Goal: Task Accomplishment & Management: Manage account settings

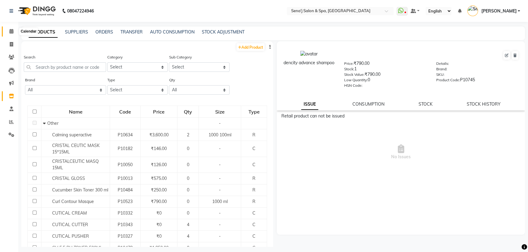
click at [10, 33] on icon at bounding box center [11, 31] width 4 height 5
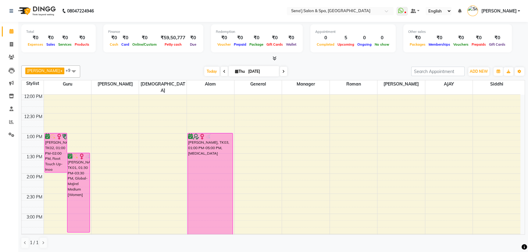
click at [221, 70] on span at bounding box center [224, 71] width 7 height 9
type input "[DATE]"
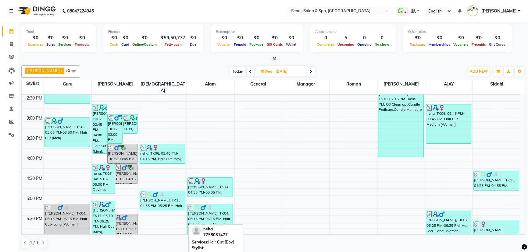
scroll to position [277, 0]
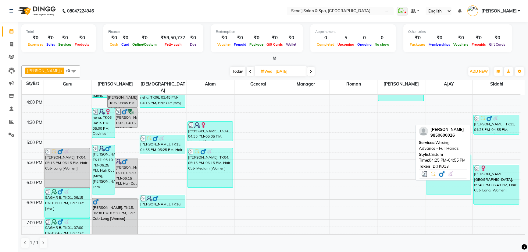
click at [503, 122] on div "[PERSON_NAME], TK13, 04:25 PM-04:55 PM, Waxing - Advance - Full Hands" at bounding box center [496, 124] width 45 height 19
select select "3"
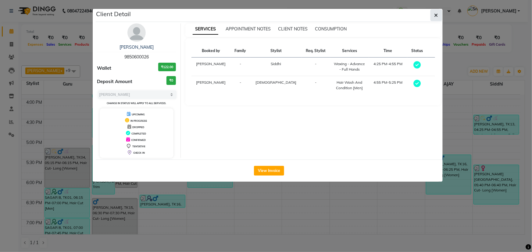
click at [438, 13] on button "button" at bounding box center [436, 15] width 12 height 12
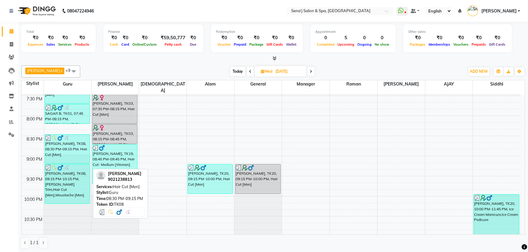
scroll to position [443, 0]
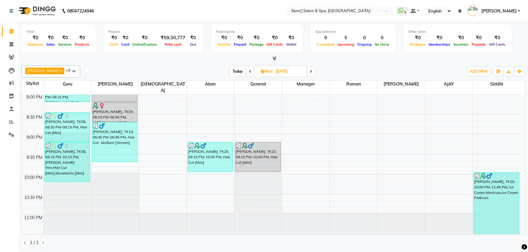
click at [307, 70] on span at bounding box center [310, 71] width 7 height 9
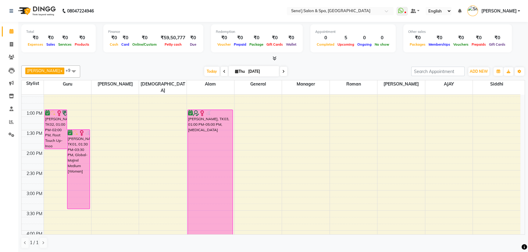
scroll to position [151, 0]
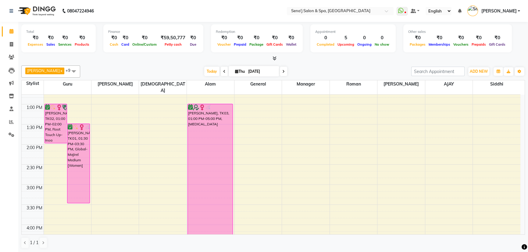
click at [282, 71] on icon at bounding box center [283, 72] width 2 height 4
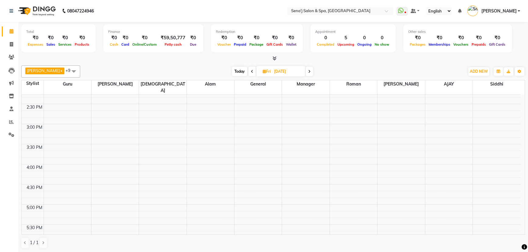
scroll to position [222, 0]
drag, startPoint x: 234, startPoint y: 71, endPoint x: 230, endPoint y: 72, distance: 4.0
click at [234, 71] on span "Today" at bounding box center [239, 71] width 15 height 9
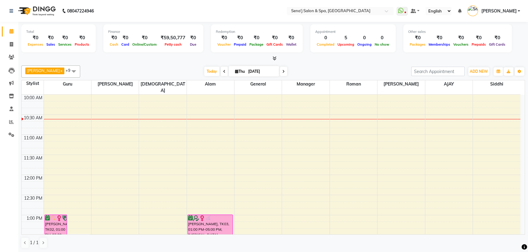
click at [282, 70] on icon at bounding box center [283, 72] width 2 height 4
type input "[DATE]"
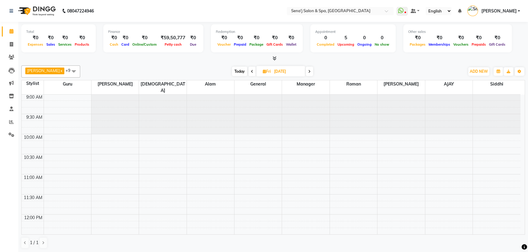
scroll to position [0, 0]
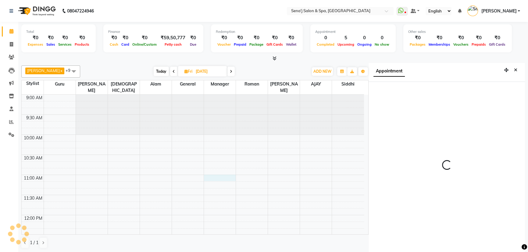
scroll to position [3, 0]
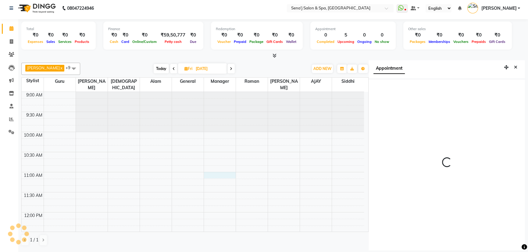
select select "660"
select select "74180"
select select "tentative"
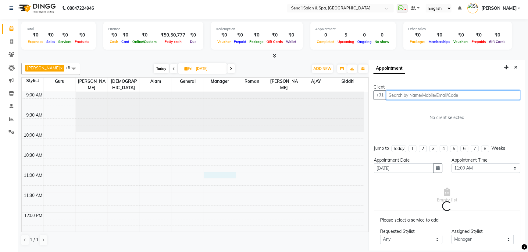
scroll to position [0, 0]
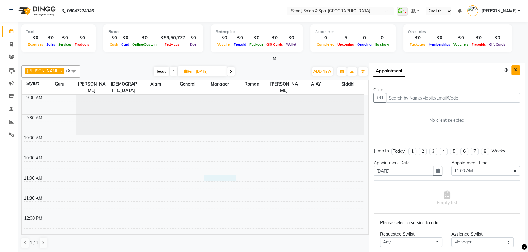
click at [511, 67] on button "Close" at bounding box center [515, 70] width 9 height 9
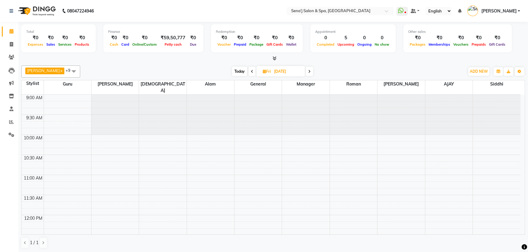
click at [274, 73] on input "[DATE]" at bounding box center [287, 71] width 30 height 9
select select "9"
select select "2025"
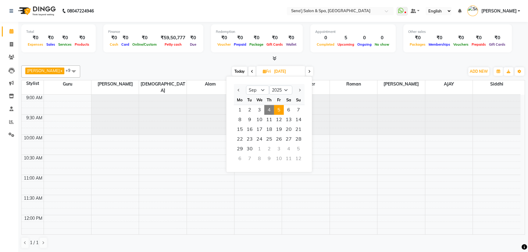
click at [268, 108] on span "4" at bounding box center [269, 110] width 10 height 10
type input "[DATE]"
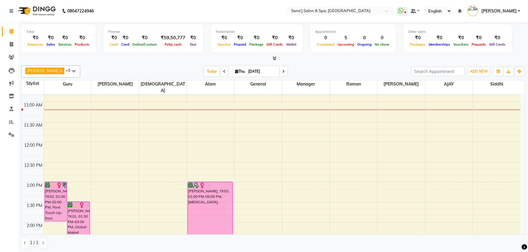
scroll to position [83, 0]
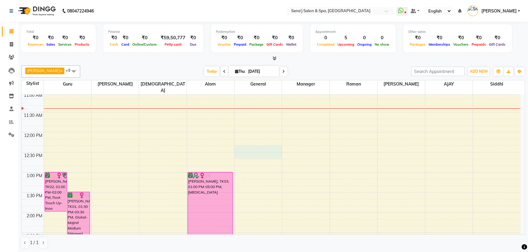
drag, startPoint x: 279, startPoint y: 146, endPoint x: 283, endPoint y: 140, distance: 7.2
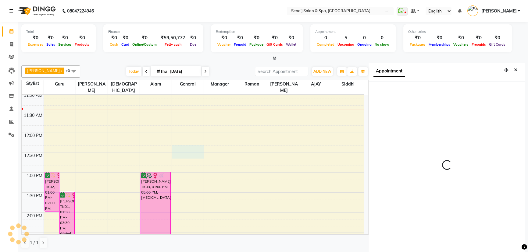
scroll to position [3, 0]
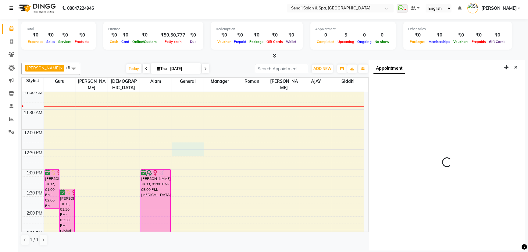
select select "735"
select select "8107"
select select "tentative"
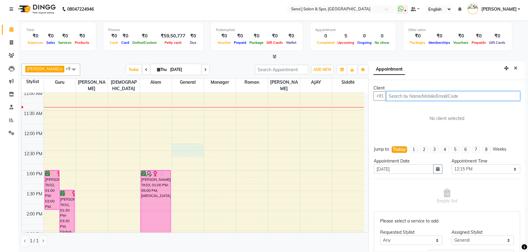
scroll to position [0, 0]
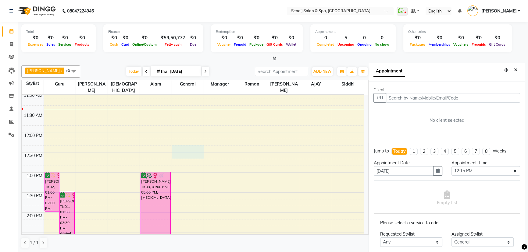
drag, startPoint x: 512, startPoint y: 68, endPoint x: 419, endPoint y: 128, distance: 111.1
click at [514, 70] on icon "Close" at bounding box center [515, 70] width 3 height 4
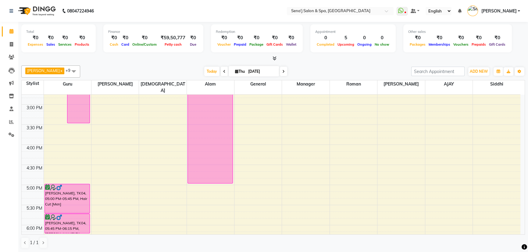
scroll to position [222, 0]
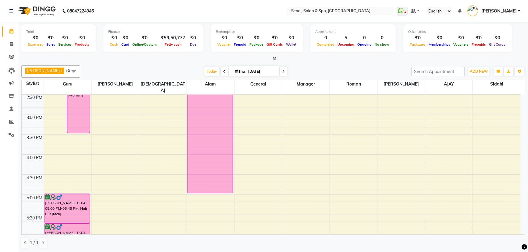
click at [235, 107] on div "9:00 AM 9:30 AM 10:00 AM 10:30 AM 11:00 AM 11:30 AM 12:00 PM 12:30 PM 1:00 PM 1…" at bounding box center [271, 174] width 499 height 603
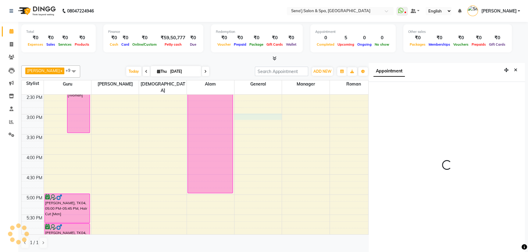
select select "900"
select select "8107"
select select "tentative"
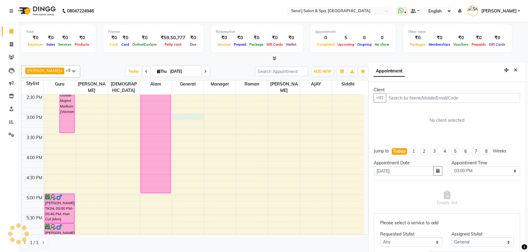
scroll to position [3, 0]
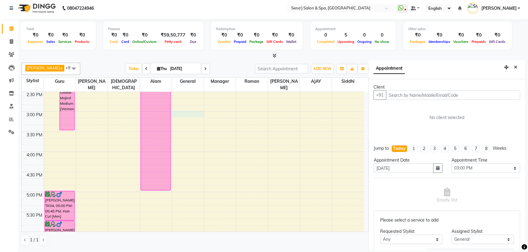
click at [442, 93] on input "text" at bounding box center [453, 95] width 134 height 9
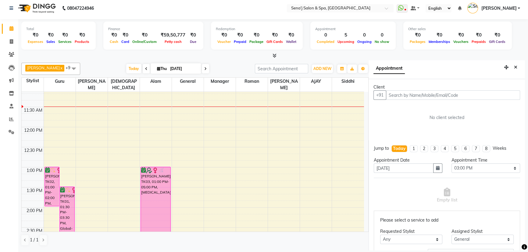
scroll to position [83, 0]
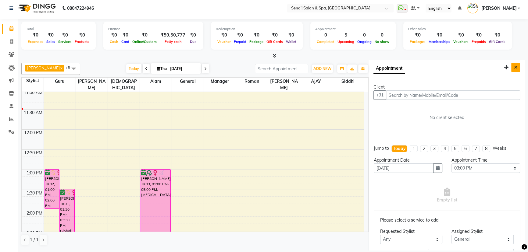
click at [512, 64] on button "Close" at bounding box center [515, 67] width 9 height 9
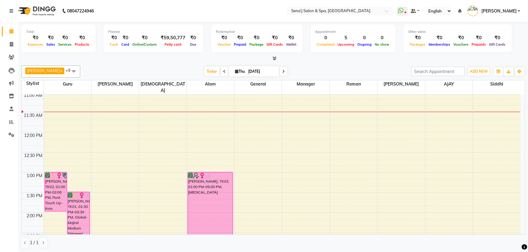
click at [280, 72] on span at bounding box center [283, 71] width 7 height 9
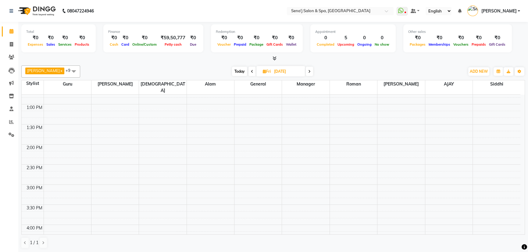
scroll to position [194, 0]
click at [232, 69] on span "Today" at bounding box center [239, 71] width 15 height 9
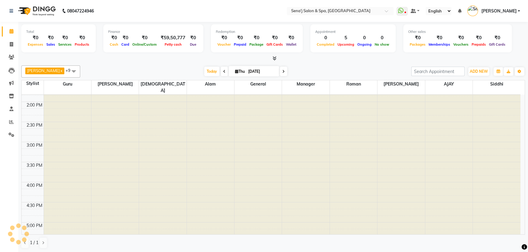
scroll to position [80, 0]
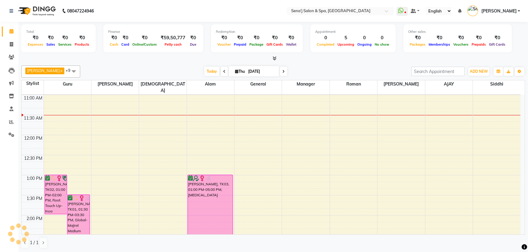
click at [282, 70] on icon at bounding box center [283, 72] width 2 height 4
type input "[DATE]"
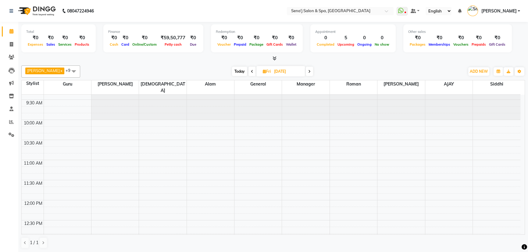
scroll to position [27, 0]
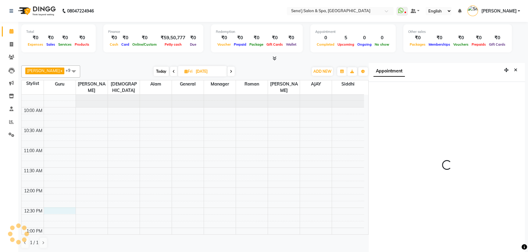
scroll to position [3, 0]
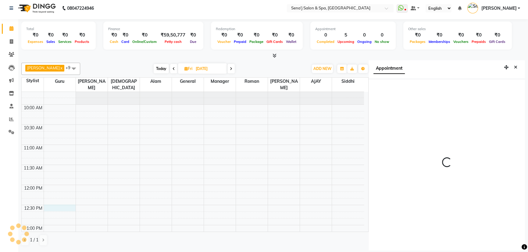
select select "750"
select select "6923"
select select "tentative"
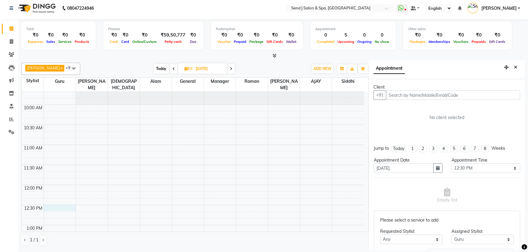
click at [413, 94] on input "text" at bounding box center [453, 95] width 134 height 9
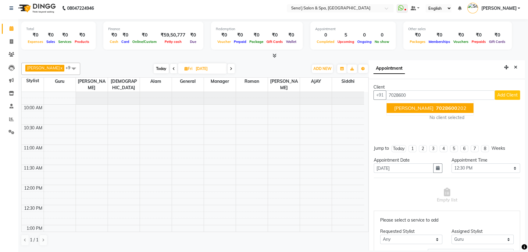
click at [400, 109] on span "[PERSON_NAME]" at bounding box center [413, 108] width 39 height 6
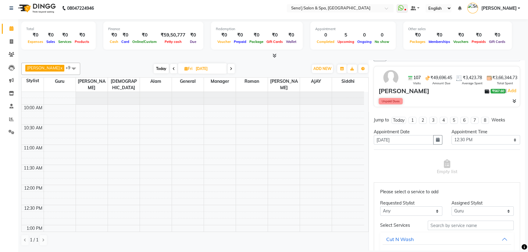
scroll to position [55, 0]
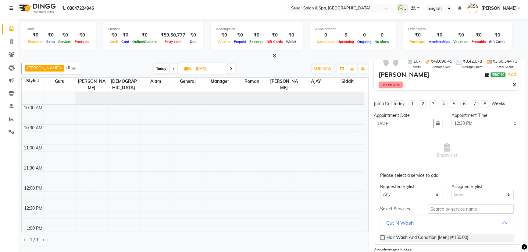
type input "7028600202"
drag, startPoint x: 397, startPoint y: 195, endPoint x: 393, endPoint y: 196, distance: 3.9
click at [397, 196] on select "Any [PERSON_NAME] [PERSON_NAME] [PERSON_NAME] General Guru Manager [PERSON_NAME…" at bounding box center [411, 194] width 62 height 9
select select "74180"
click at [380, 190] on select "Any [PERSON_NAME] [PERSON_NAME] [PERSON_NAME] General Guru Manager [PERSON_NAME…" at bounding box center [411, 194] width 62 height 9
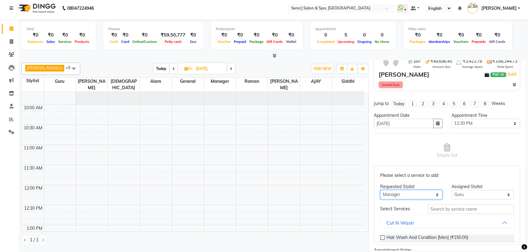
select select "74180"
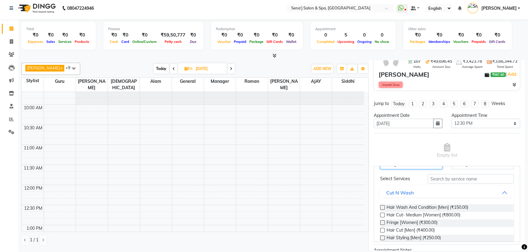
scroll to position [27, 0]
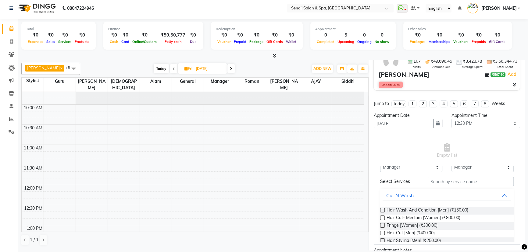
click at [383, 232] on label at bounding box center [382, 233] width 5 height 5
click at [383, 232] on input "checkbox" at bounding box center [382, 234] width 4 height 4
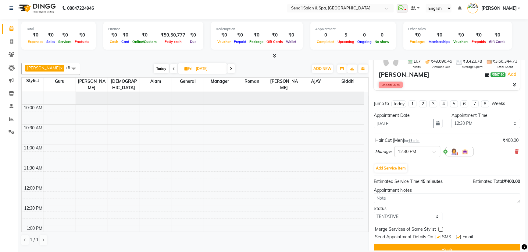
scroll to position [64, 0]
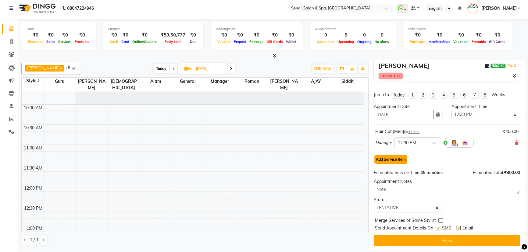
click at [391, 162] on button "Add Service Item" at bounding box center [390, 159] width 33 height 9
select select "74180"
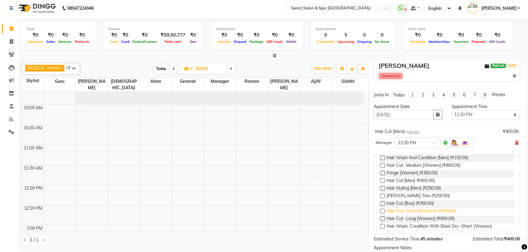
scroll to position [83, 0]
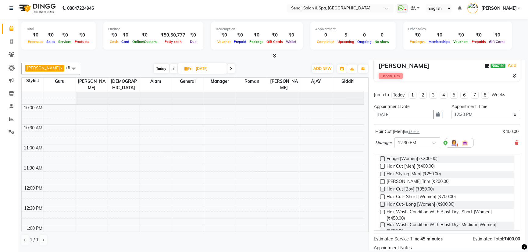
click at [381, 183] on label at bounding box center [382, 182] width 5 height 5
click at [381, 183] on input "checkbox" at bounding box center [382, 182] width 4 height 4
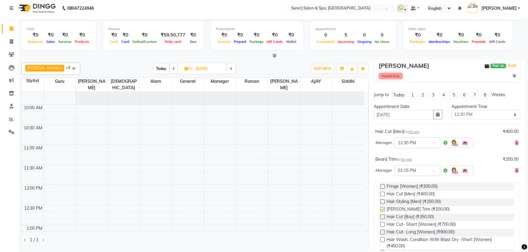
checkbox input "false"
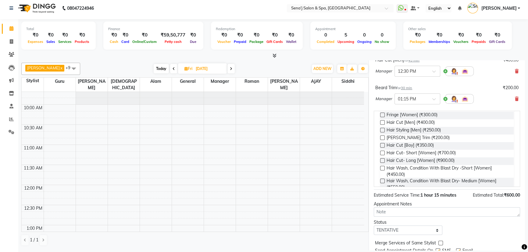
scroll to position [158, 0]
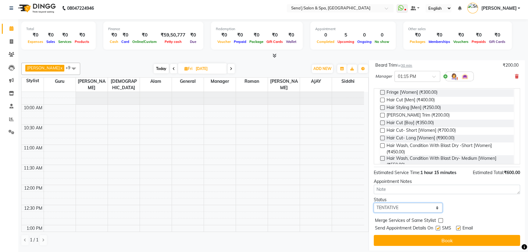
click at [393, 207] on select "Select TENTATIVE CONFIRM UPCOMING" at bounding box center [408, 207] width 69 height 9
select select "confirm booking"
click at [374, 203] on select "Select TENTATIVE CONFIRM UPCOMING" at bounding box center [408, 207] width 69 height 9
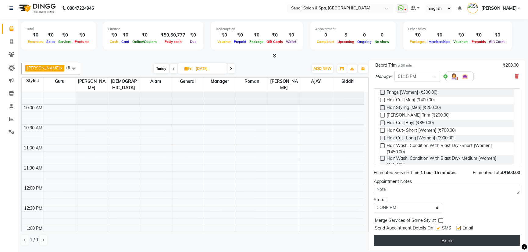
click at [396, 241] on button "Book" at bounding box center [447, 240] width 146 height 11
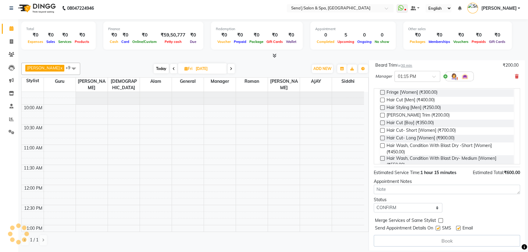
select select "74180"
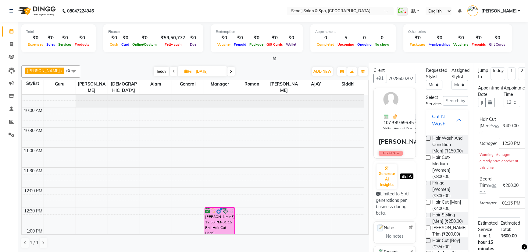
scroll to position [0, 0]
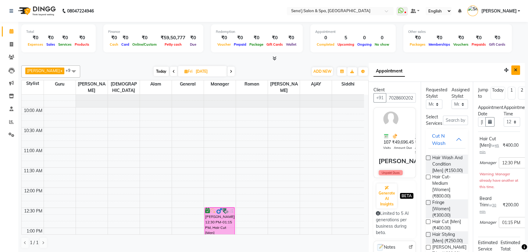
click at [514, 69] on button "Close" at bounding box center [515, 70] width 9 height 9
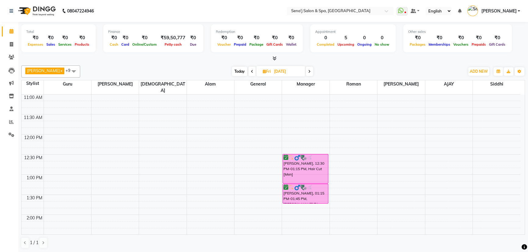
scroll to position [83, 0]
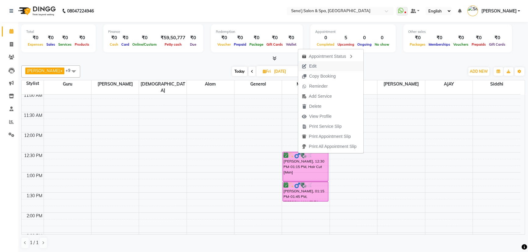
click at [316, 67] on span "Edit" at bounding box center [312, 66] width 7 height 6
select select "tentative"
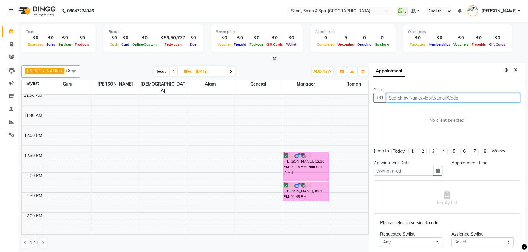
scroll to position [3, 0]
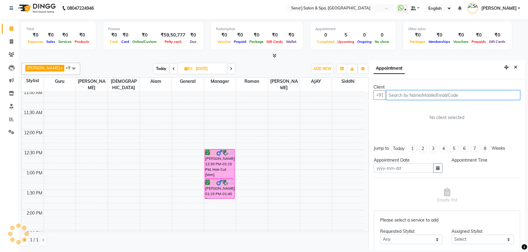
type input "[DATE]"
select select "74180"
select select "confirm booking"
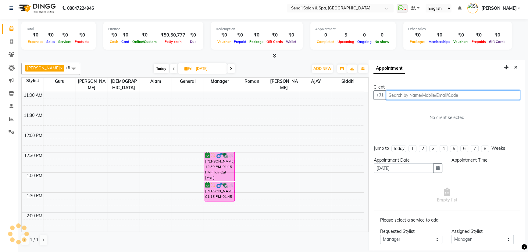
select select "750"
select select "533"
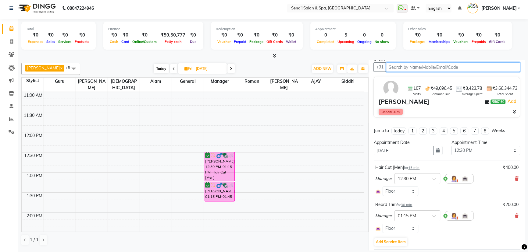
scroll to position [55, 0]
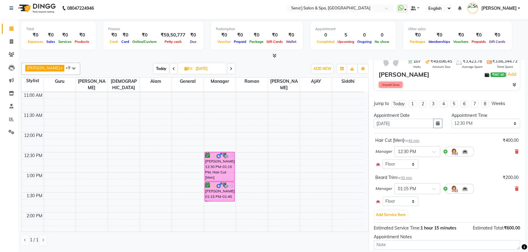
click at [387, 151] on span "Manager" at bounding box center [383, 152] width 17 height 6
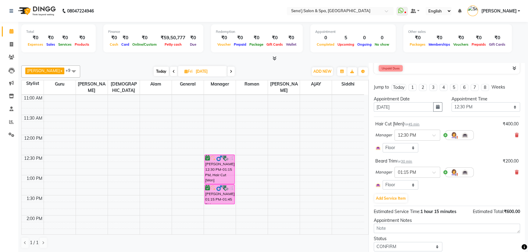
scroll to position [0, 0]
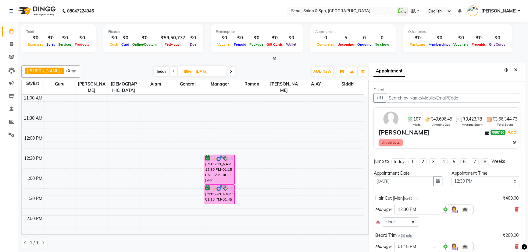
drag, startPoint x: 513, startPoint y: 70, endPoint x: 407, endPoint y: 135, distance: 124.6
click at [511, 72] on button "Close" at bounding box center [515, 70] width 9 height 9
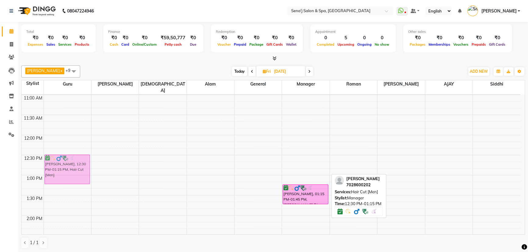
drag, startPoint x: 291, startPoint y: 165, endPoint x: 49, endPoint y: 167, distance: 241.5
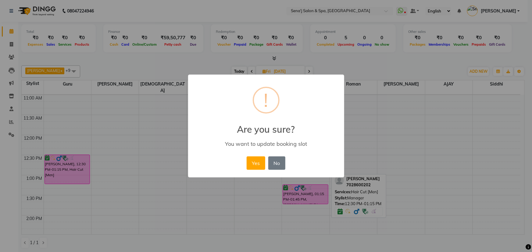
drag, startPoint x: 257, startPoint y: 166, endPoint x: 266, endPoint y: 170, distance: 9.5
click at [257, 166] on button "Yes" at bounding box center [256, 163] width 19 height 13
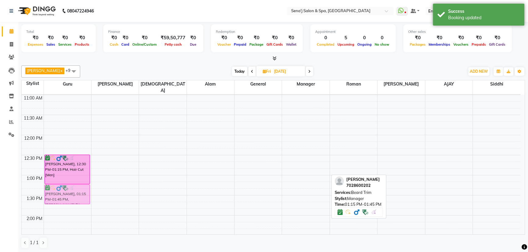
drag, startPoint x: 293, startPoint y: 187, endPoint x: 45, endPoint y: 186, distance: 248.2
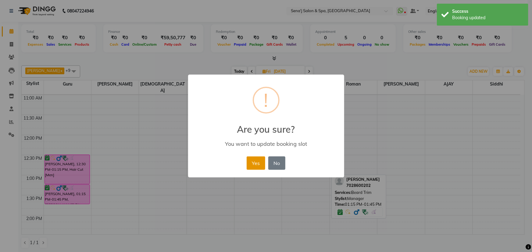
drag, startPoint x: 265, startPoint y: 164, endPoint x: 253, endPoint y: 162, distance: 12.5
click at [254, 162] on div "Yes No No" at bounding box center [266, 163] width 42 height 16
click at [250, 164] on button "Yes" at bounding box center [256, 163] width 19 height 13
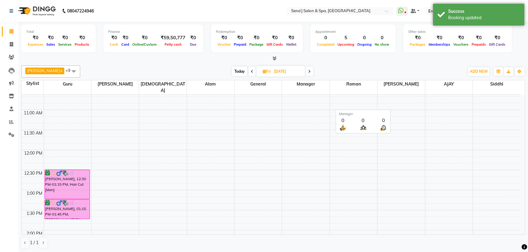
scroll to position [52, 0]
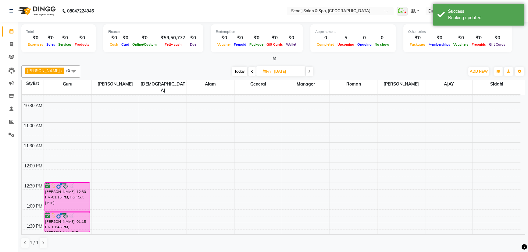
click at [232, 70] on span "Today" at bounding box center [239, 71] width 15 height 9
type input "[DATE]"
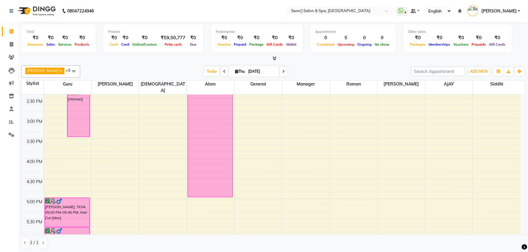
scroll to position [219, 0]
click at [379, 110] on div "9:00 AM 9:30 AM 10:00 AM 10:30 AM 11:00 AM 11:30 AM 12:00 PM 12:30 PM 1:00 PM 1…" at bounding box center [271, 177] width 499 height 603
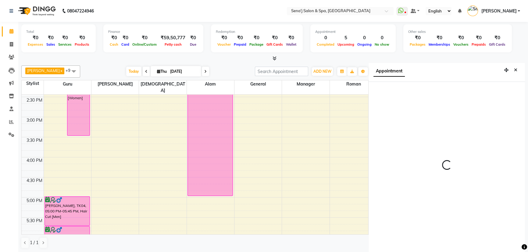
select select "900"
select select "30665"
select select "tentative"
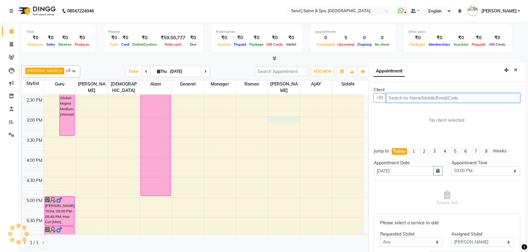
scroll to position [3, 0]
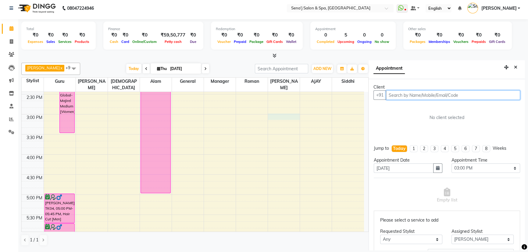
click at [408, 95] on input "text" at bounding box center [453, 95] width 134 height 9
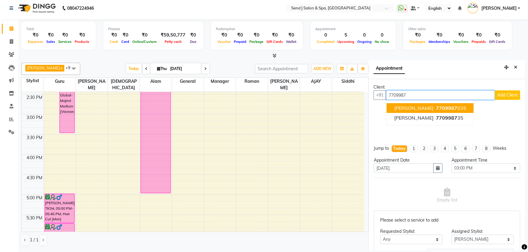
click at [422, 110] on span "[PERSON_NAME]" at bounding box center [413, 108] width 39 height 6
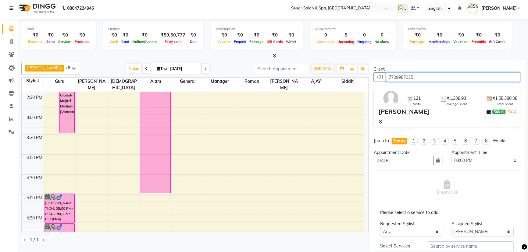
scroll to position [27, 0]
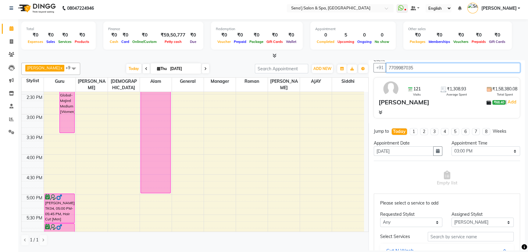
type input "7709987035"
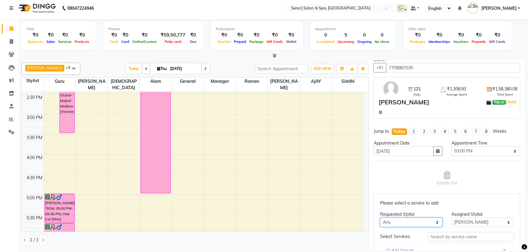
click at [392, 219] on select "Any [PERSON_NAME] [PERSON_NAME] [PERSON_NAME] General Guru Manager [PERSON_NAME…" at bounding box center [411, 222] width 62 height 9
select select "30665"
click at [380, 218] on select "Any [PERSON_NAME] [PERSON_NAME] [PERSON_NAME] General Guru Manager [PERSON_NAME…" at bounding box center [411, 222] width 62 height 9
click at [437, 236] on input "text" at bounding box center [471, 236] width 86 height 9
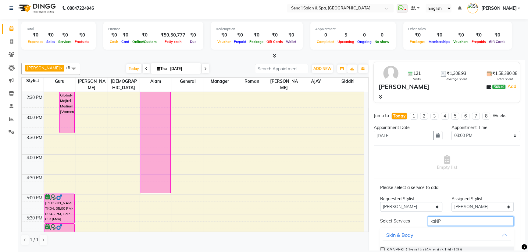
scroll to position [83, 0]
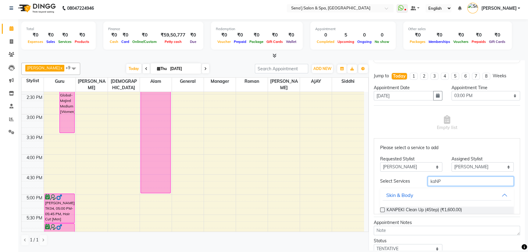
type input "kaNP"
click at [382, 210] on label at bounding box center [382, 210] width 5 height 5
click at [382, 210] on input "checkbox" at bounding box center [382, 211] width 4 height 4
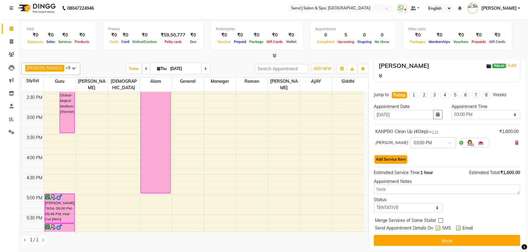
click at [392, 156] on button "Add Service Item" at bounding box center [390, 159] width 33 height 9
select select "30665"
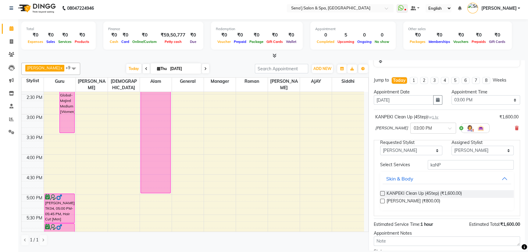
scroll to position [91, 0]
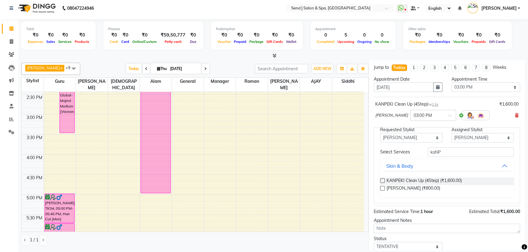
click at [385, 191] on div "[PERSON_NAME] (₹800.00)" at bounding box center [447, 189] width 134 height 8
click at [395, 248] on select "Select TENTATIVE CONFIRM CHECK-IN UPCOMING" at bounding box center [408, 246] width 69 height 9
select select "confirm booking"
click at [374, 242] on select "Select TENTATIVE CONFIRM CHECK-IN UPCOMING" at bounding box center [408, 246] width 69 height 9
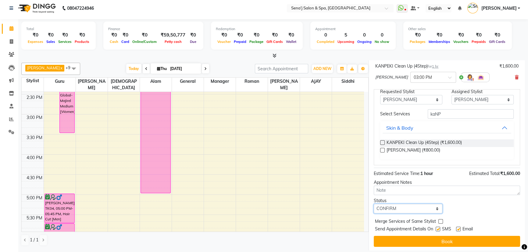
scroll to position [130, 0]
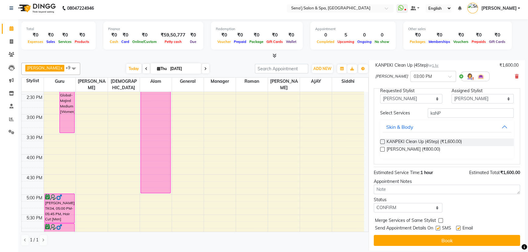
click at [431, 247] on div "Jump to [DATE] 1 2 3 4 5 6 7 8 Weeks Appointment Date [DATE] Appointment Time S…" at bounding box center [447, 135] width 156 height 231
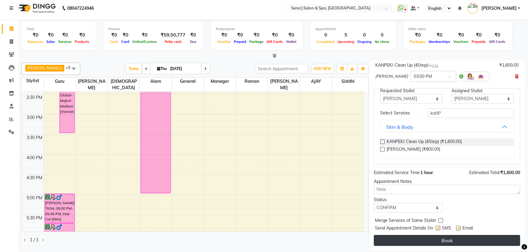
click at [399, 240] on button "Book" at bounding box center [447, 240] width 146 height 11
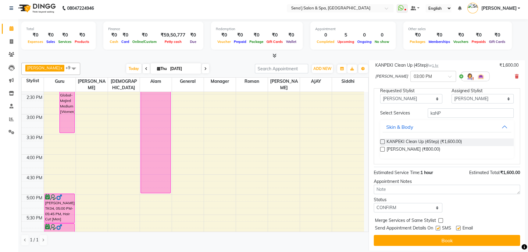
select select "30665"
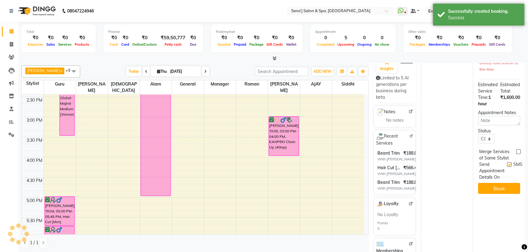
scroll to position [0, 0]
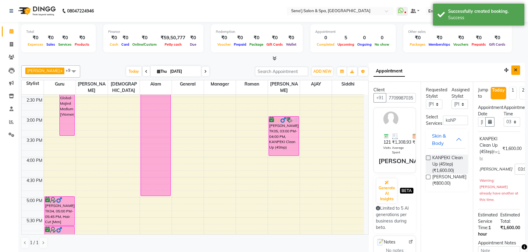
drag, startPoint x: 512, startPoint y: 69, endPoint x: 319, endPoint y: 99, distance: 195.1
click at [514, 69] on icon "Close" at bounding box center [515, 70] width 3 height 4
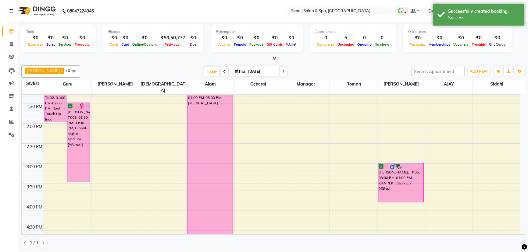
scroll to position [249, 0]
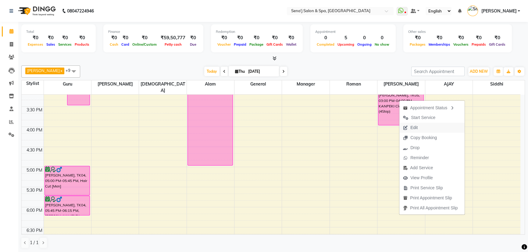
click at [418, 127] on span "Edit" at bounding box center [410, 128] width 22 height 10
select select "confirm booking"
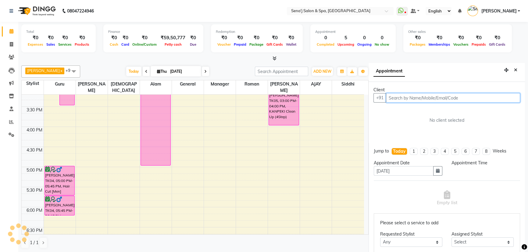
scroll to position [2, 0]
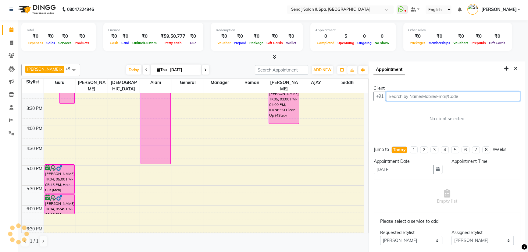
select select "900"
select select "533"
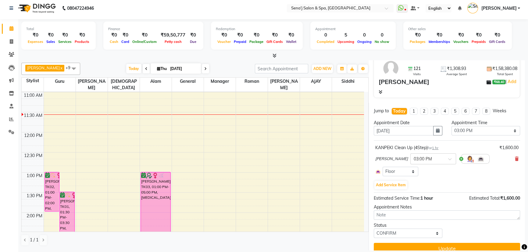
scroll to position [55, 0]
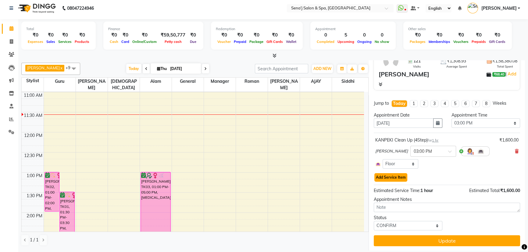
click at [385, 176] on button "Add Service Item" at bounding box center [390, 177] width 33 height 9
select select "30665"
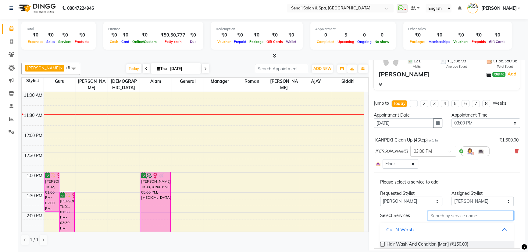
click at [430, 216] on input "text" at bounding box center [471, 215] width 86 height 9
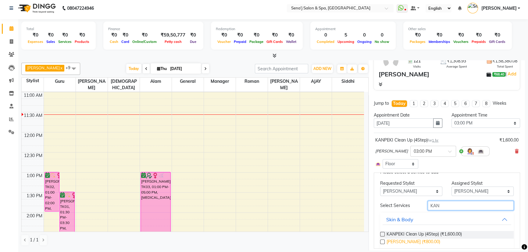
scroll to position [19, 0]
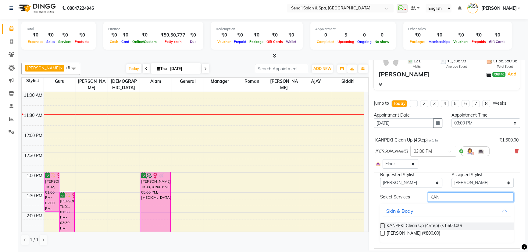
type input "KAN"
click at [383, 232] on label at bounding box center [382, 233] width 5 height 5
click at [383, 232] on input "checkbox" at bounding box center [382, 234] width 4 height 4
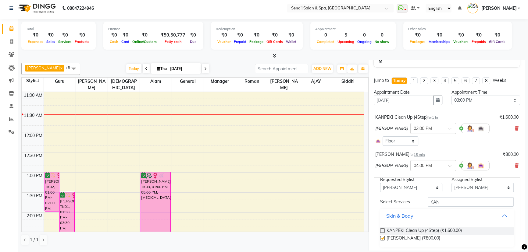
checkbox input "false"
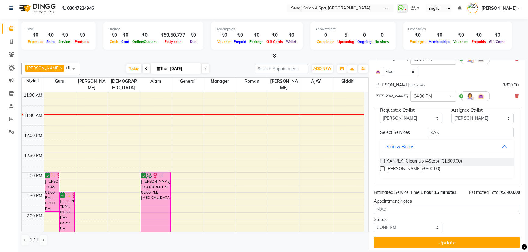
scroll to position [150, 0]
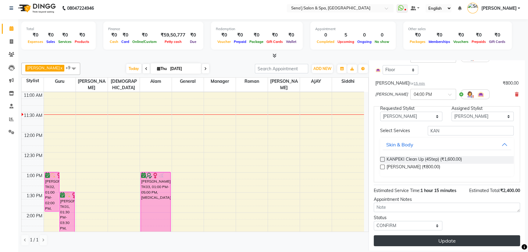
click at [394, 236] on button "Update" at bounding box center [447, 241] width 146 height 11
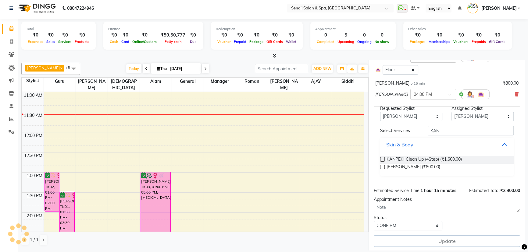
select select "30665"
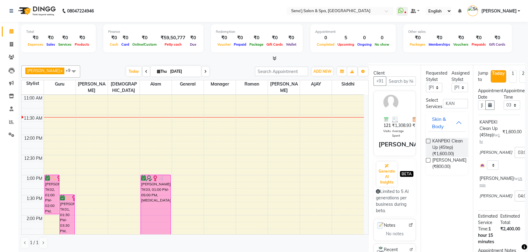
scroll to position [0, 0]
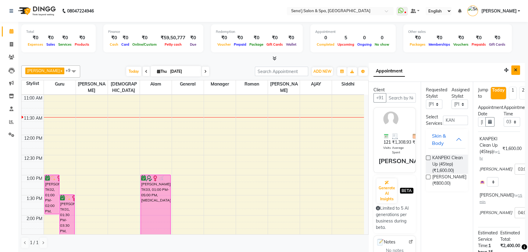
click at [515, 67] on button "Close" at bounding box center [515, 70] width 9 height 9
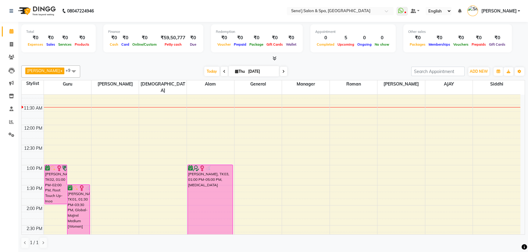
scroll to position [80, 0]
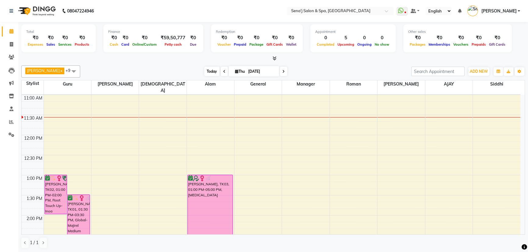
click at [206, 73] on span "Today" at bounding box center [211, 71] width 15 height 9
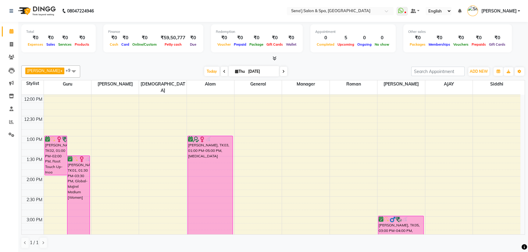
scroll to position [163, 0]
